Goal: Information Seeking & Learning: Learn about a topic

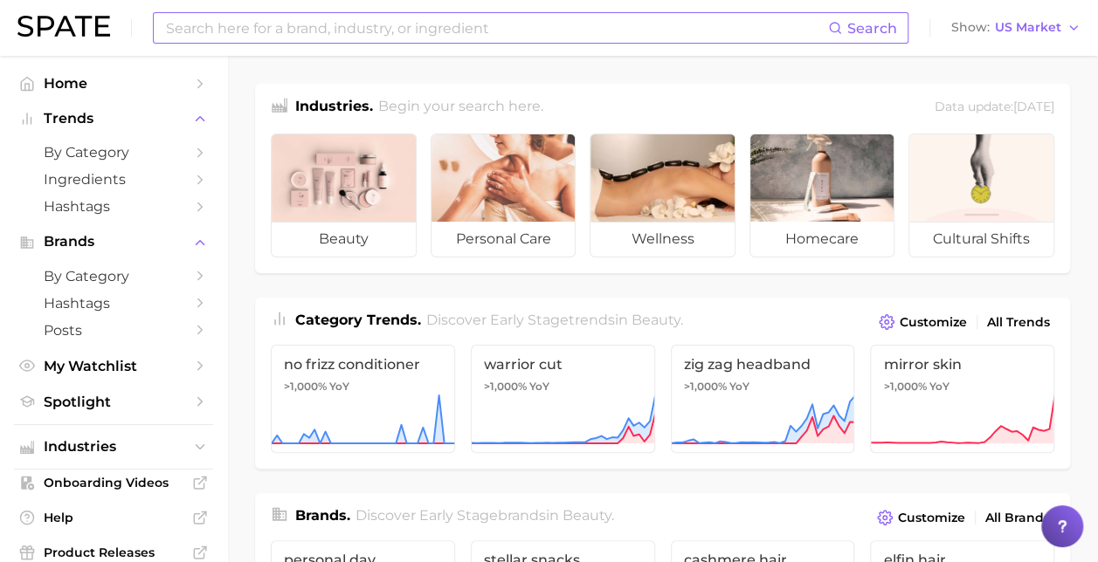
click at [251, 42] on input at bounding box center [496, 28] width 664 height 30
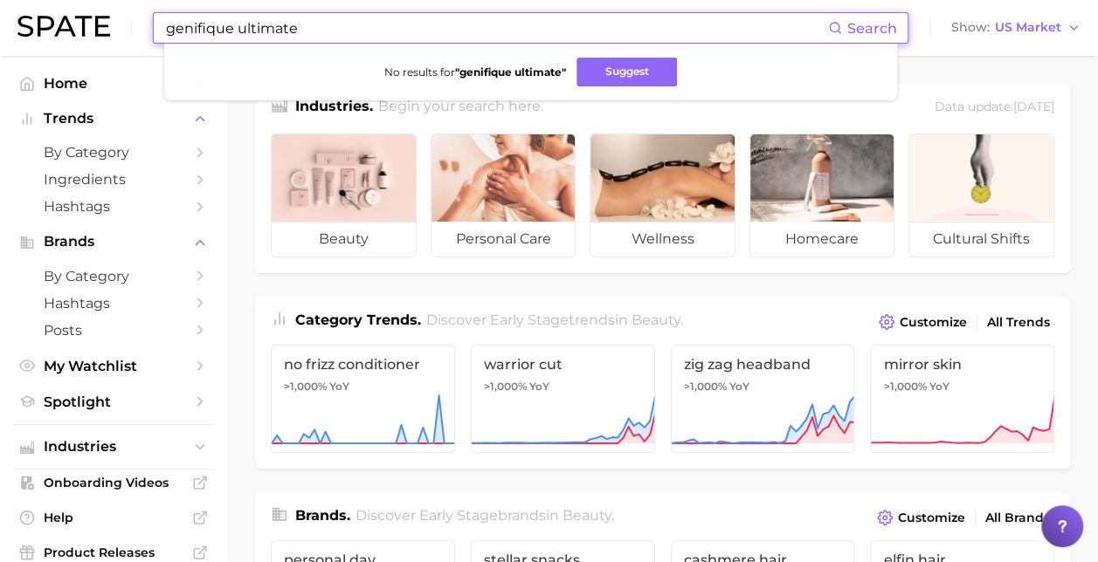
click at [297, 28] on input "genifique ultimate" at bounding box center [496, 28] width 664 height 30
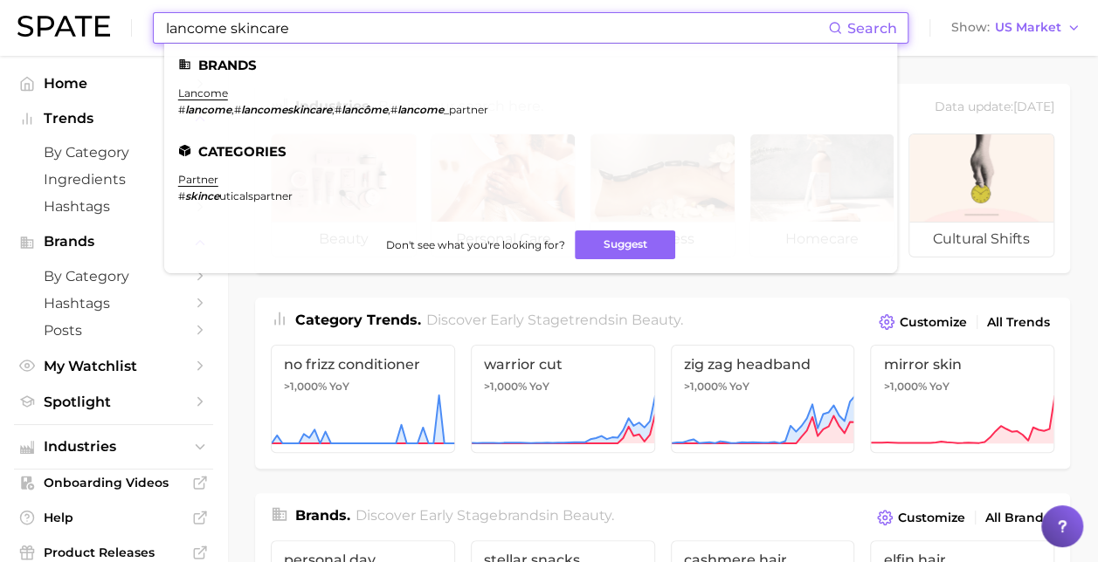
type input "lancome skincare"
click at [244, 104] on em "lancomeskincare" at bounding box center [286, 109] width 91 height 13
click at [214, 94] on link "lancome" at bounding box center [203, 92] width 50 height 13
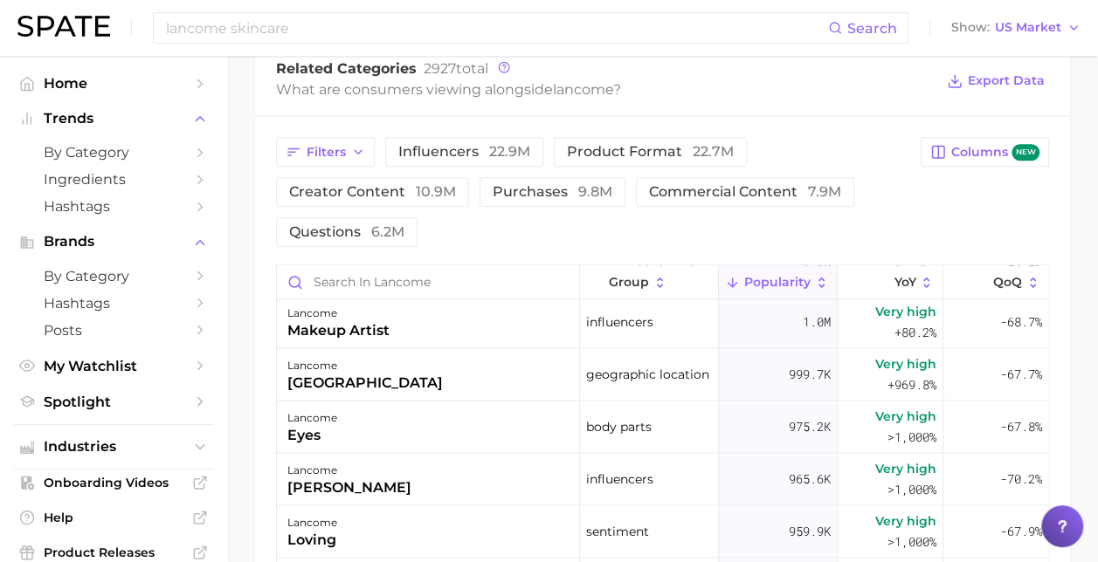
scroll to position [771, 0]
click at [641, 160] on span "product format 22.7m" at bounding box center [650, 153] width 167 height 14
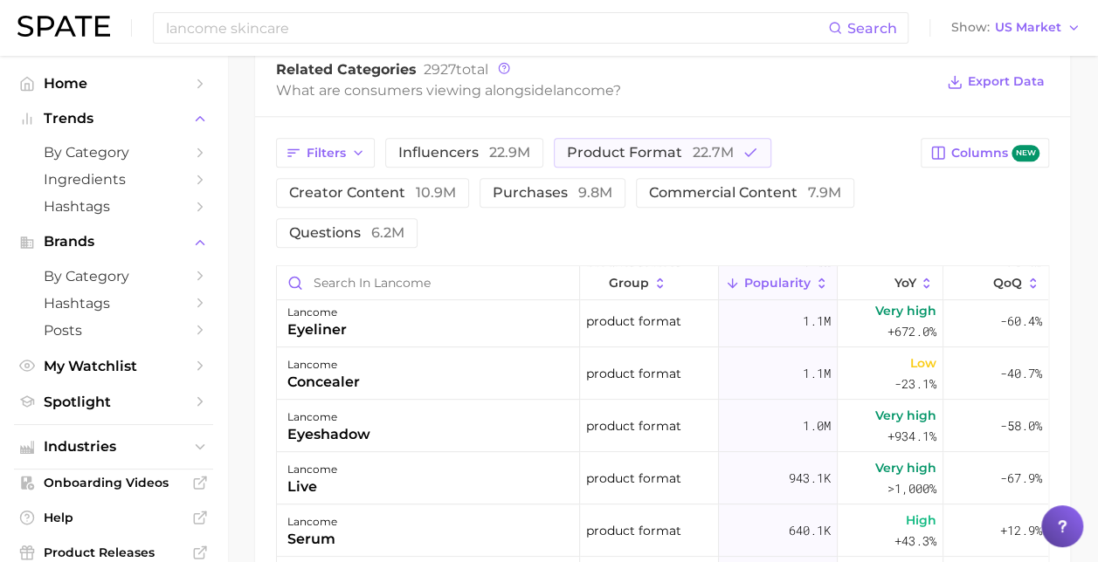
scroll to position [448, 0]
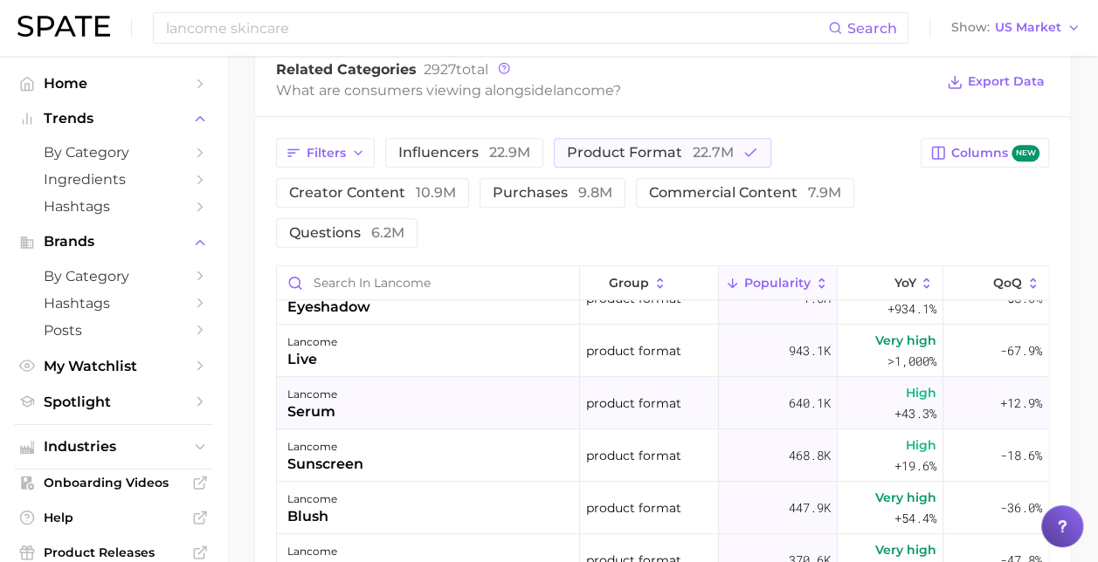
click at [515, 405] on div "lancome serum" at bounding box center [428, 403] width 303 height 52
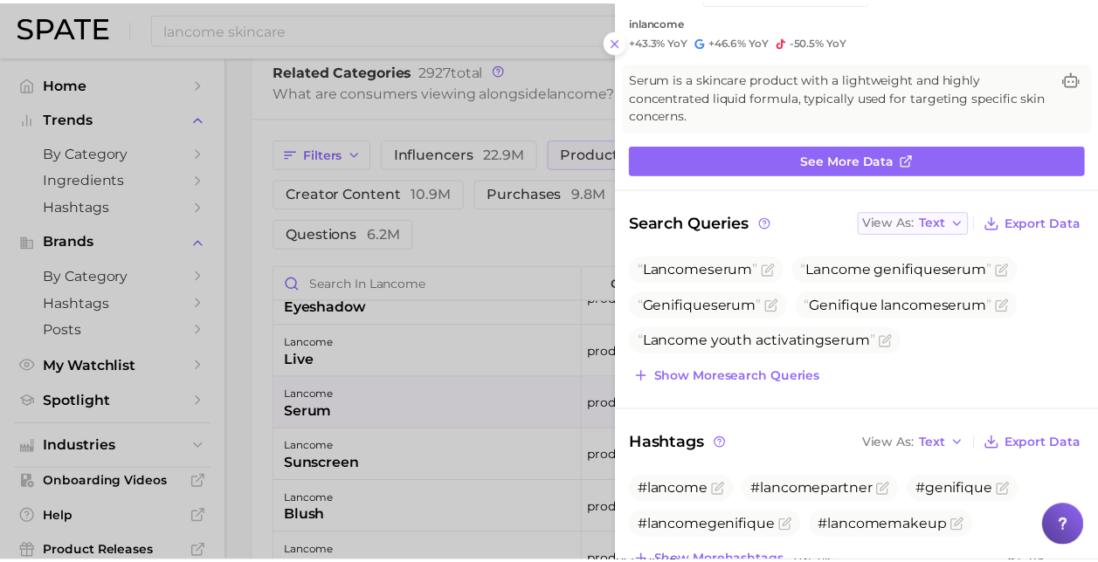
scroll to position [0, 0]
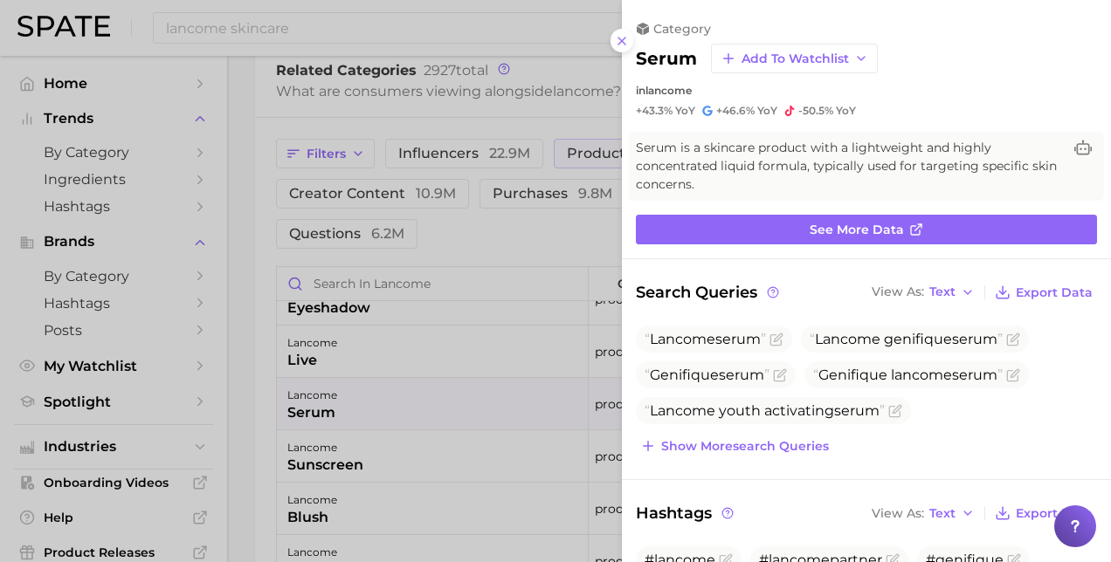
click at [520, 456] on div at bounding box center [555, 281] width 1111 height 562
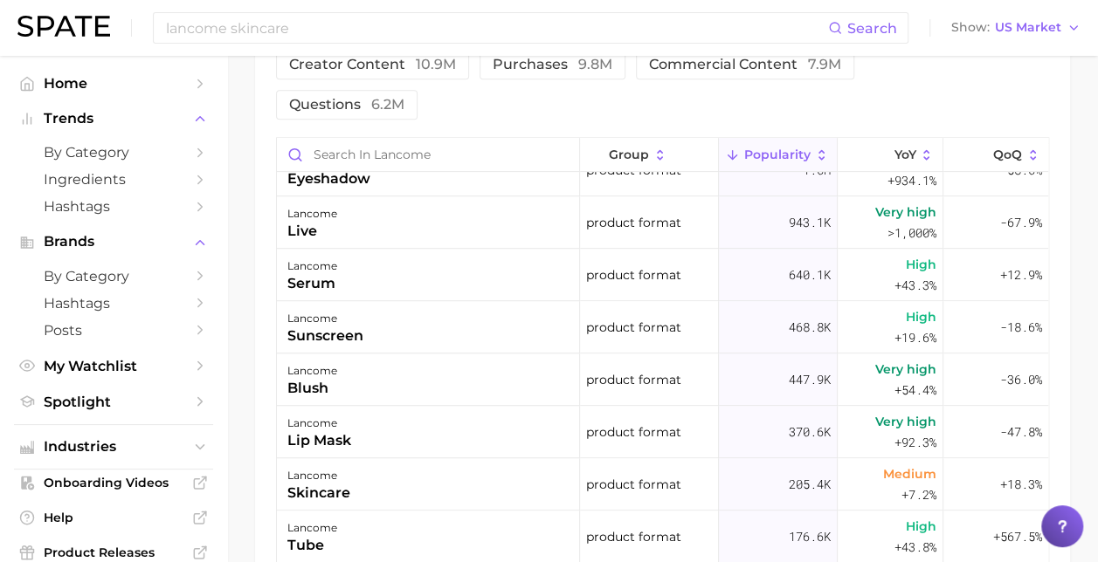
scroll to position [899, 0]
click at [472, 266] on div "lancome serum" at bounding box center [428, 275] width 303 height 52
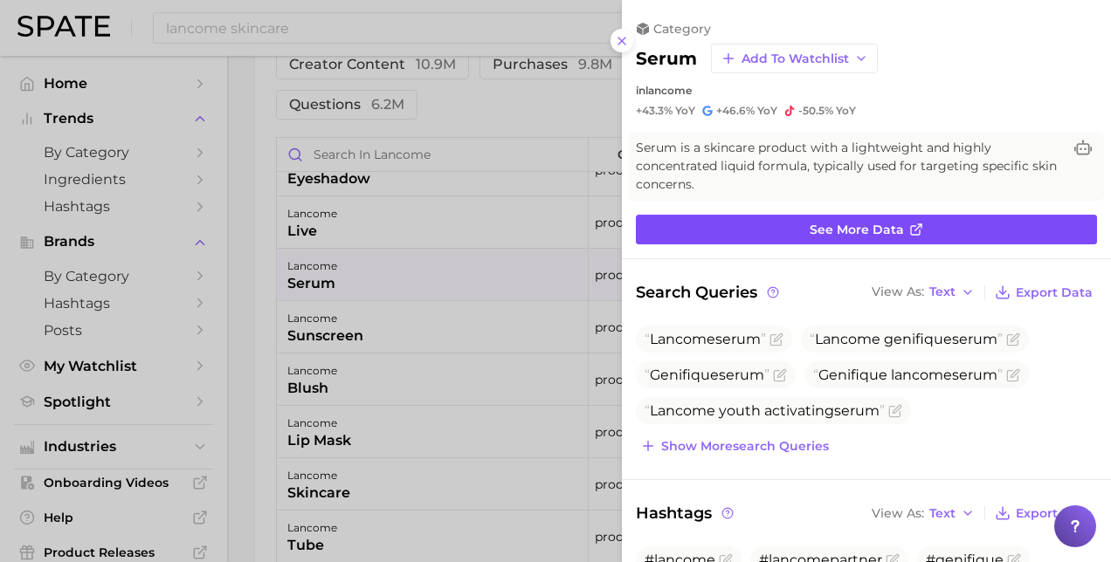
click at [923, 226] on link "See more data" at bounding box center [866, 230] width 461 height 30
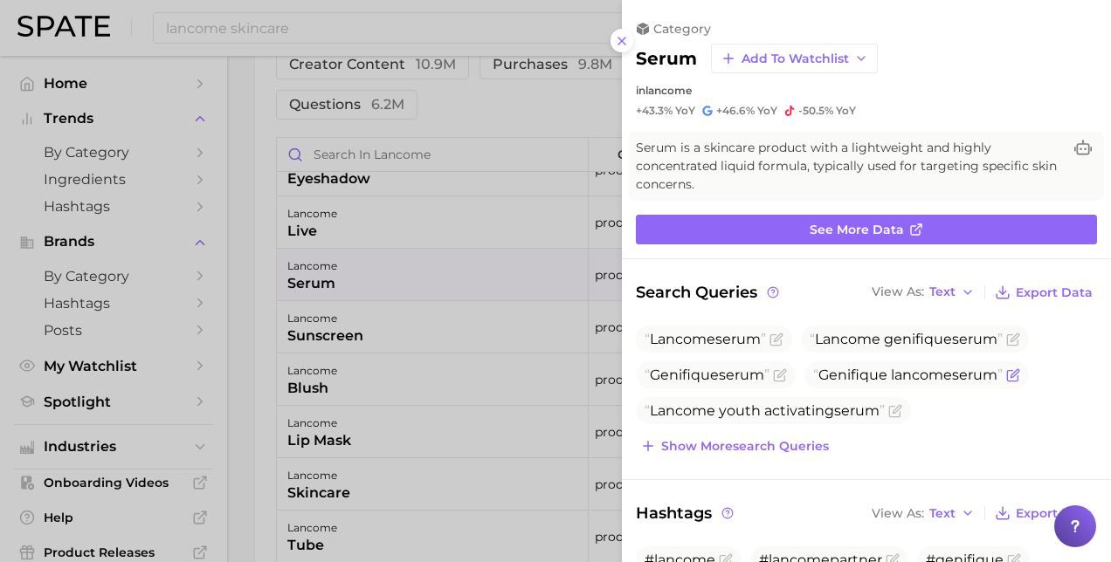
scroll to position [301, 0]
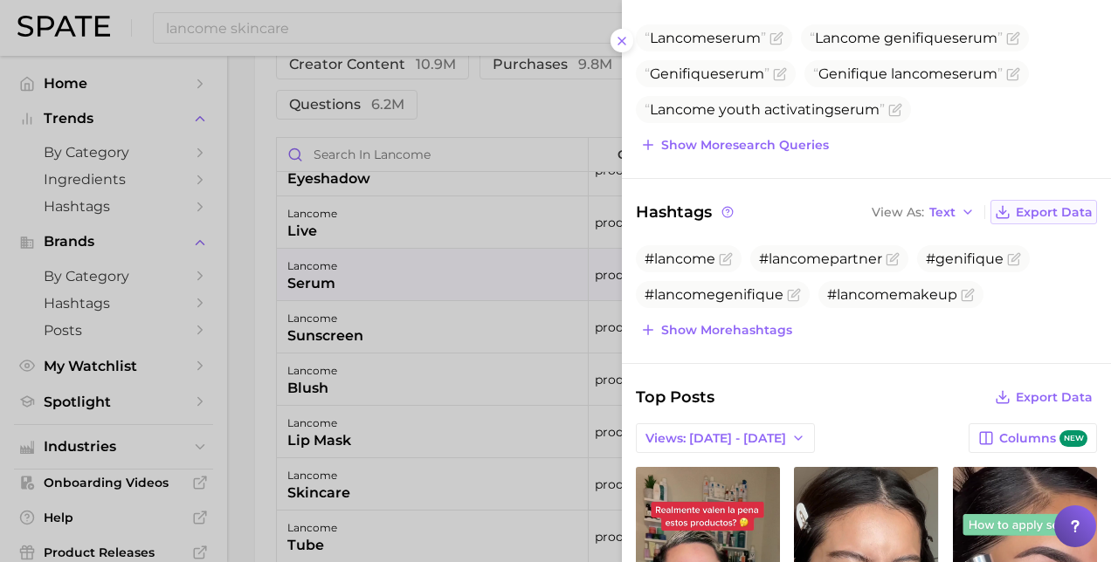
click at [1039, 211] on span "Export Data" at bounding box center [1054, 212] width 77 height 15
click at [1016, 395] on span "Export Data" at bounding box center [1054, 397] width 77 height 15
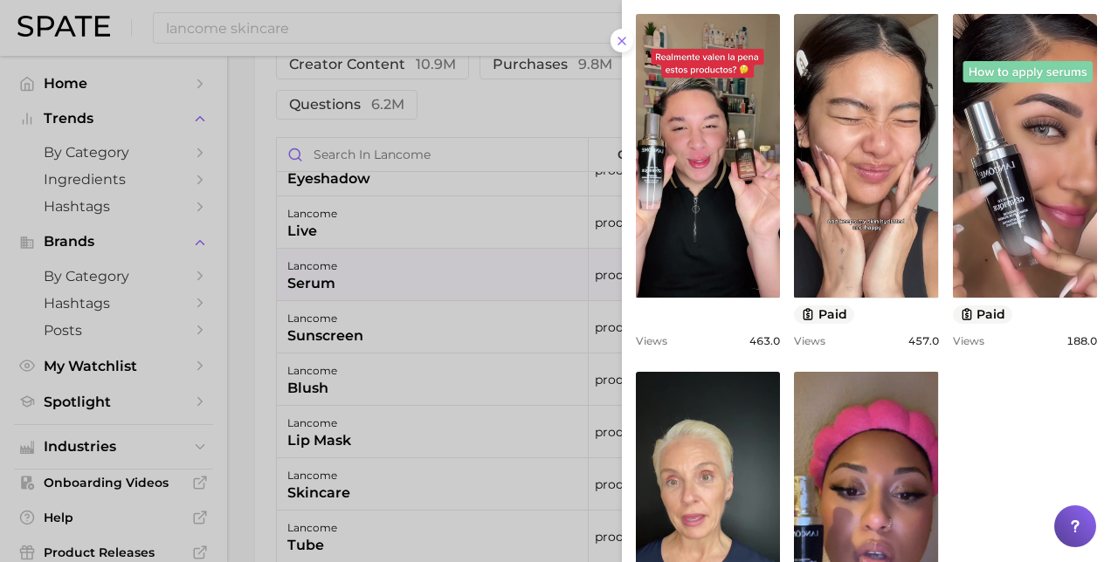
scroll to position [931, 0]
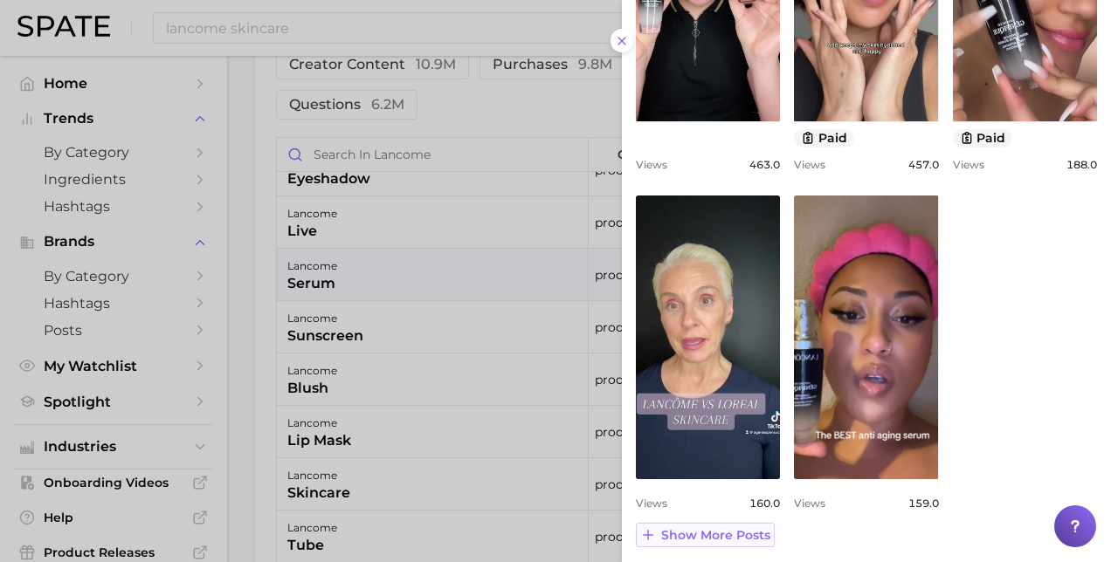
click at [734, 534] on span "Show more posts" at bounding box center [715, 535] width 109 height 15
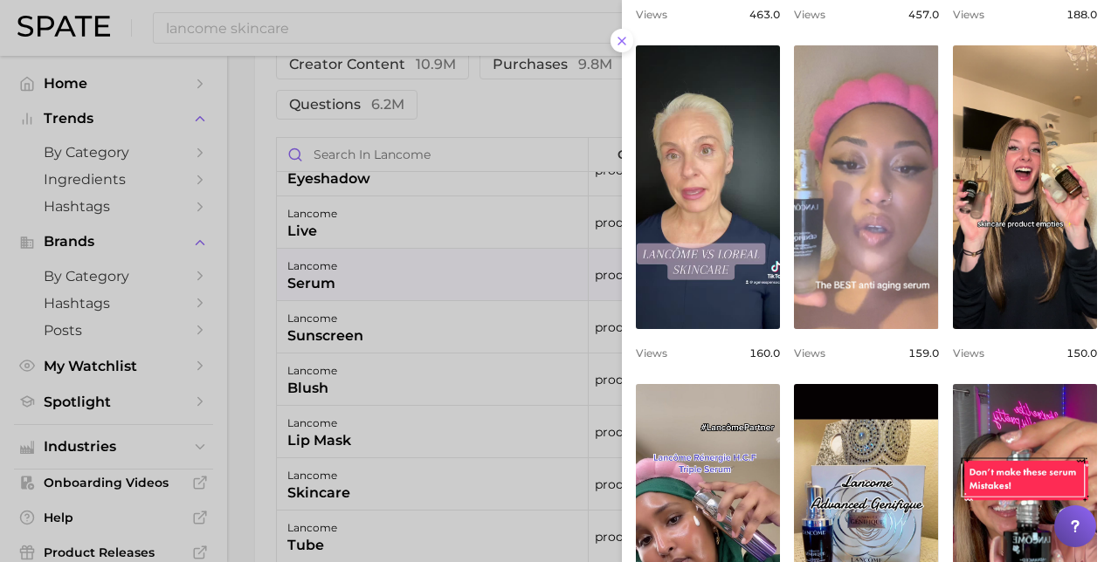
scroll to position [1079, 0]
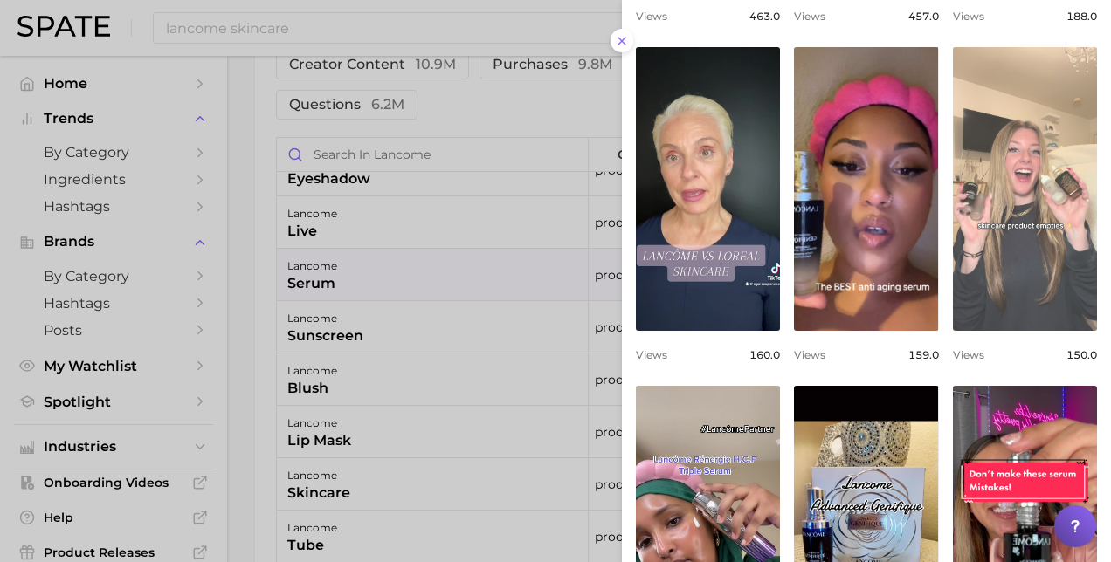
click at [989, 262] on link "view post on TikTok" at bounding box center [1025, 189] width 144 height 284
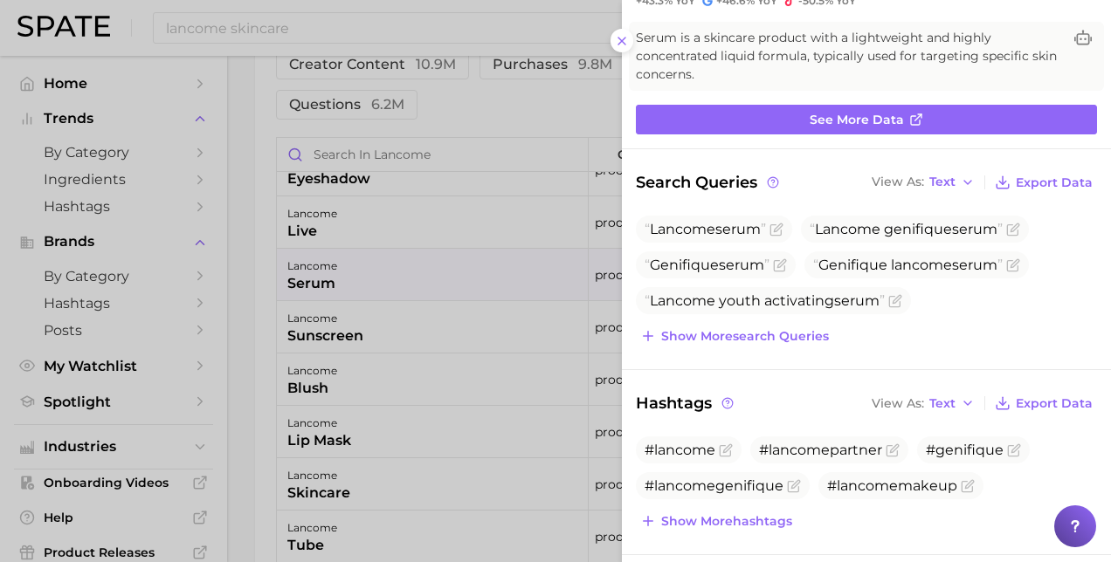
scroll to position [107, 0]
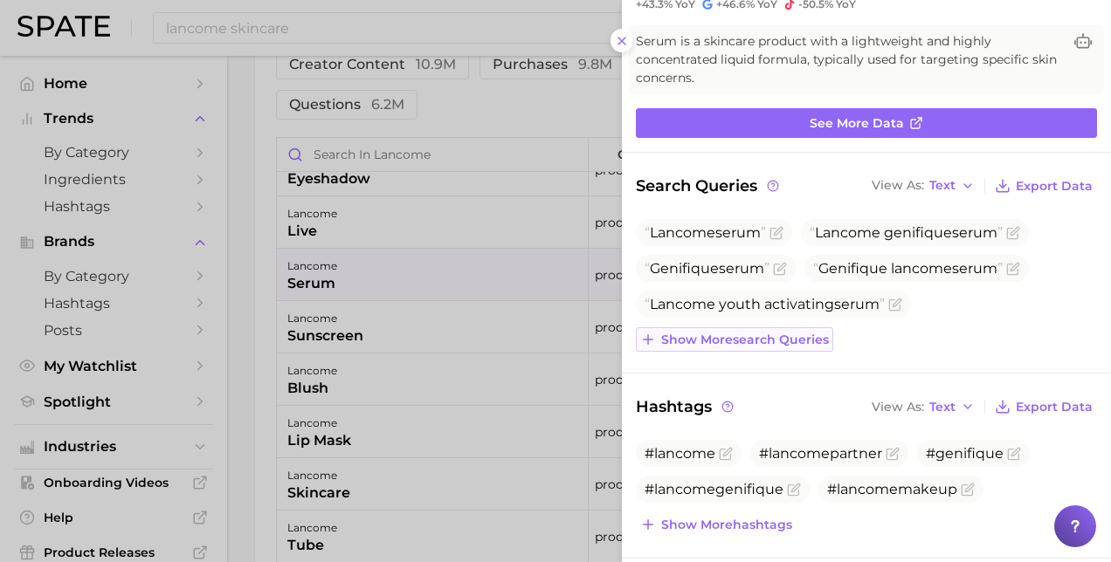
click at [777, 341] on span "Show more search queries" at bounding box center [745, 340] width 168 height 15
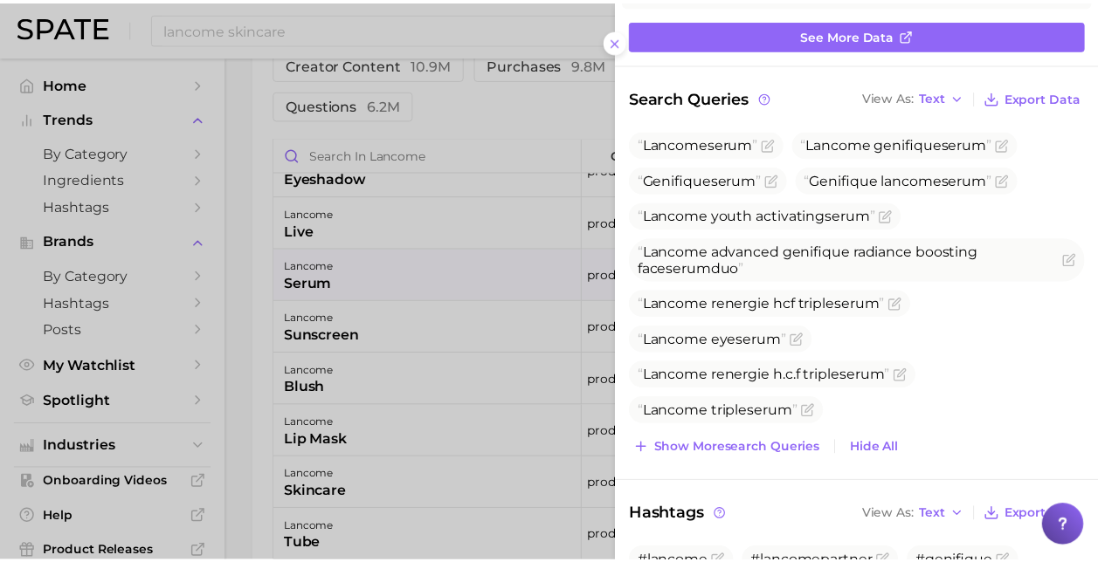
scroll to position [0, 0]
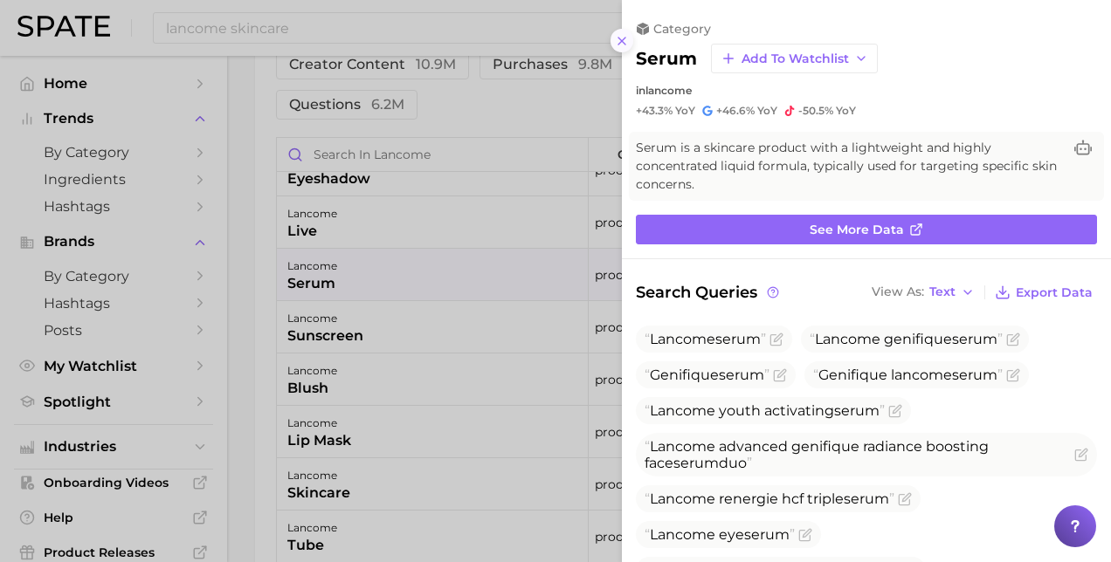
click at [617, 47] on icon at bounding box center [622, 41] width 14 height 14
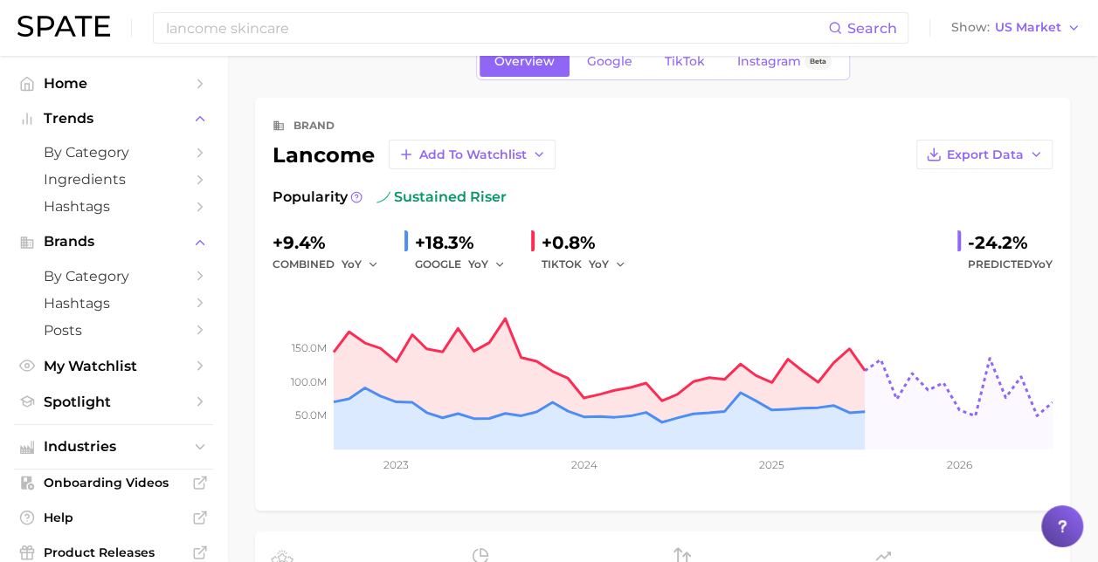
click at [675, 275] on rect at bounding box center [662, 362] width 780 height 175
